Goal: Task Accomplishment & Management: Use online tool/utility

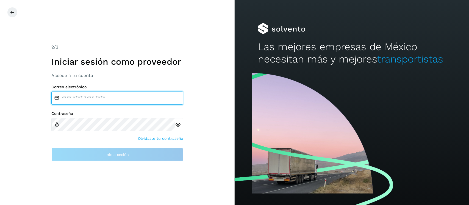
type input "**********"
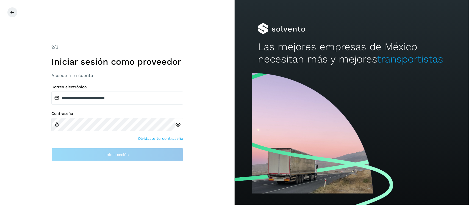
click at [177, 125] on icon at bounding box center [178, 125] width 6 height 6
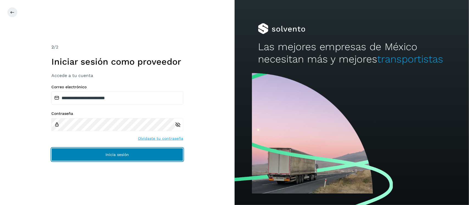
click at [123, 157] on button "Inicia sesión" at bounding box center [117, 154] width 132 height 13
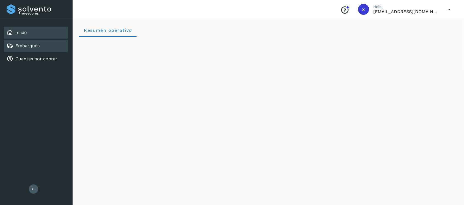
click at [32, 44] on link "Embarques" at bounding box center [27, 45] width 24 height 5
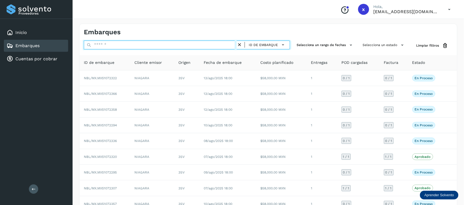
click at [127, 44] on input "text" at bounding box center [160, 45] width 153 height 9
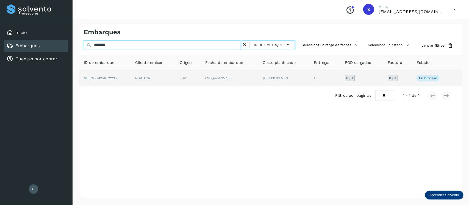
type input "********"
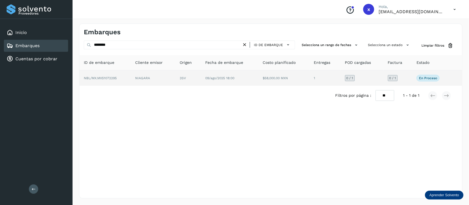
click at [107, 79] on span "NBL/MX.MX51072295" at bounding box center [100, 78] width 33 height 4
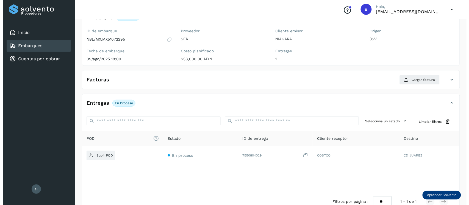
scroll to position [55, 0]
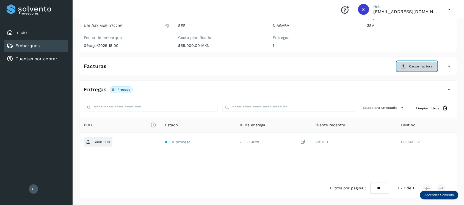
click at [422, 68] on span "Cargar factura" at bounding box center [420, 66] width 23 height 5
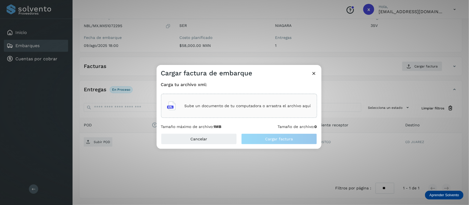
click at [235, 104] on p "Sube un documento de tu computadora o arrastra el archivo aquí" at bounding box center [248, 106] width 126 height 5
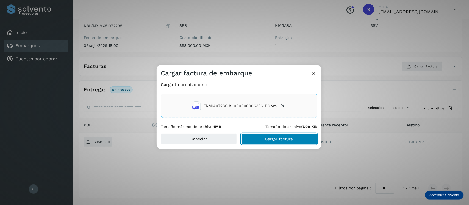
click at [283, 138] on span "Cargar factura" at bounding box center [279, 139] width 28 height 4
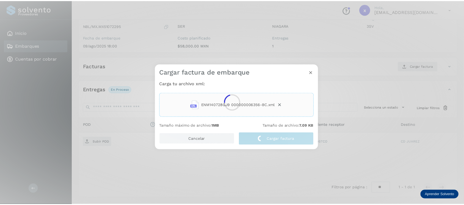
scroll to position [55, 0]
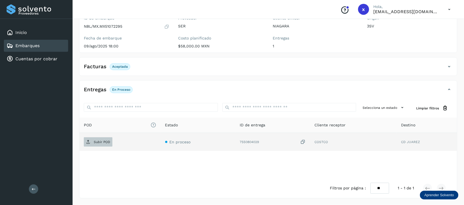
click at [97, 145] on span "Subir POD" at bounding box center [98, 142] width 29 height 9
click at [32, 43] on link "Embarques" at bounding box center [27, 45] width 24 height 5
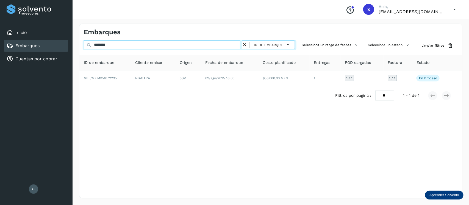
click at [120, 45] on input "********" at bounding box center [163, 45] width 158 height 9
type input "*"
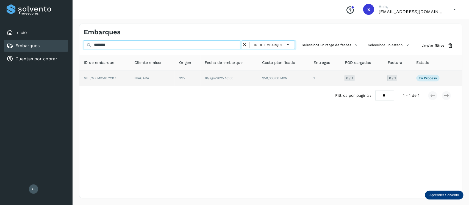
type input "********"
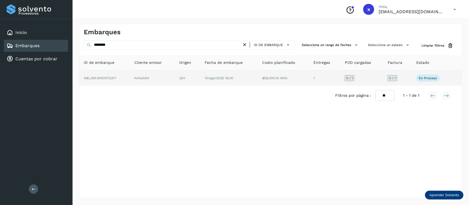
click at [113, 78] on span "NBL/MX.MX51072317" at bounding box center [100, 78] width 32 height 4
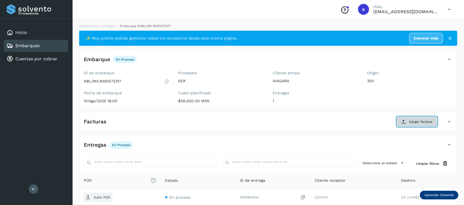
click at [419, 121] on span "Cargar factura" at bounding box center [420, 121] width 23 height 5
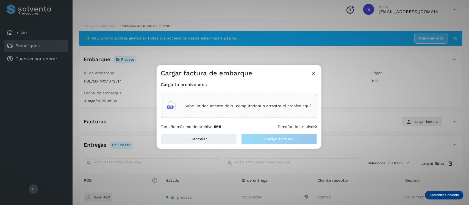
click at [213, 101] on div "Sube un documento de tu computadora o arrastra el archivo aquí" at bounding box center [239, 106] width 144 height 15
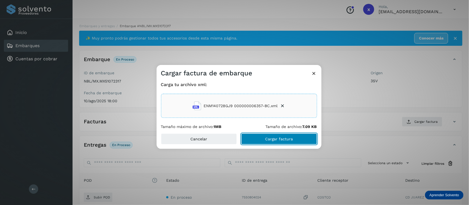
click at [280, 136] on button "Cargar factura" at bounding box center [279, 139] width 76 height 11
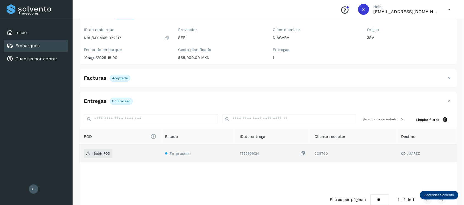
scroll to position [55, 0]
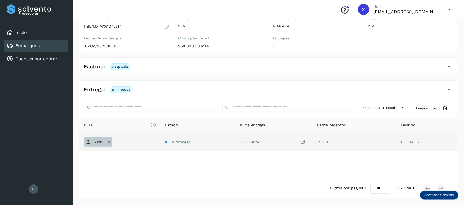
click at [99, 141] on p "Subir POD" at bounding box center [102, 142] width 16 height 4
click at [37, 43] on link "Embarques" at bounding box center [27, 45] width 24 height 5
